Goal: Navigation & Orientation: Understand site structure

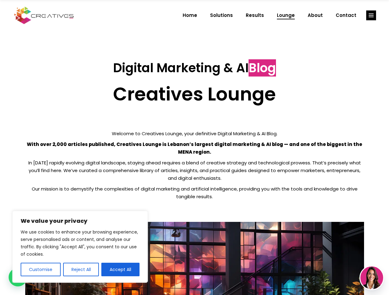
click at [194, 148] on p "With over 2,000 articles published, Creatives Lounge is Lebanon’s largest digit…" at bounding box center [194, 148] width 339 height 15
click at [40, 270] on button "Customise" at bounding box center [41, 270] width 40 height 14
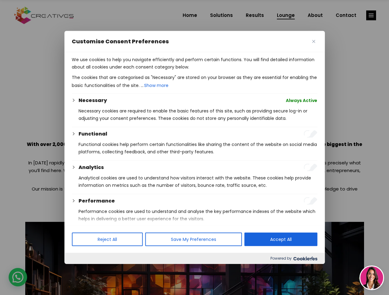
click at [81, 270] on div at bounding box center [194, 147] width 389 height 295
click at [371, 15] on div at bounding box center [194, 147] width 389 height 295
click at [372, 278] on img at bounding box center [371, 278] width 23 height 23
